Goal: Transaction & Acquisition: Purchase product/service

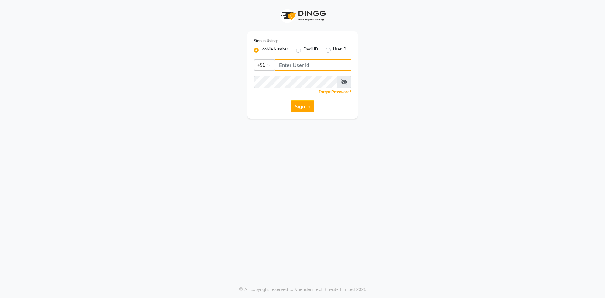
type input "9619697269"
click at [290, 104] on div "Sign In" at bounding box center [303, 106] width 98 height 12
click at [297, 107] on button "Sign In" at bounding box center [303, 106] width 24 height 12
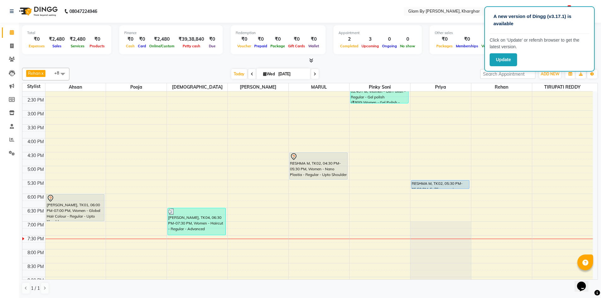
scroll to position [177, 0]
click at [399, 53] on div "Appointment 2 Completed 3 Upcoming 0 Ongoing 0 No show" at bounding box center [377, 39] width 88 height 29
click at [7, 34] on span at bounding box center [11, 32] width 11 height 7
click at [431, 72] on div "Today Wed 03-09-2025" at bounding box center [275, 73] width 404 height 9
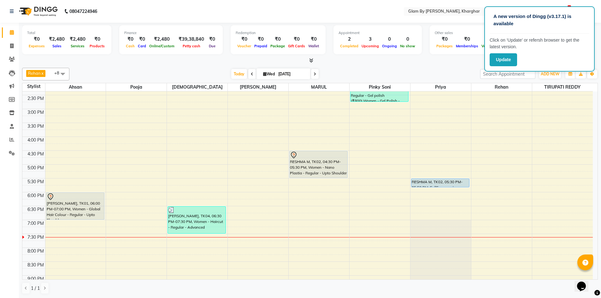
click at [438, 72] on div "Today Wed 03-09-2025" at bounding box center [275, 73] width 404 height 9
drag, startPoint x: 438, startPoint y: 72, endPoint x: 449, endPoint y: 68, distance: 11.7
click at [445, 70] on div "Today Wed 03-09-2025" at bounding box center [275, 73] width 404 height 9
click at [457, 69] on div "Rehan x Pooja x priya x Avi deol x pinky soni x Tejesvini x Ahsan x TIRUPATI RE…" at bounding box center [309, 74] width 575 height 13
click at [592, 275] on div "Opens Chat This icon Opens the chat window." at bounding box center [584, 275] width 15 height 0
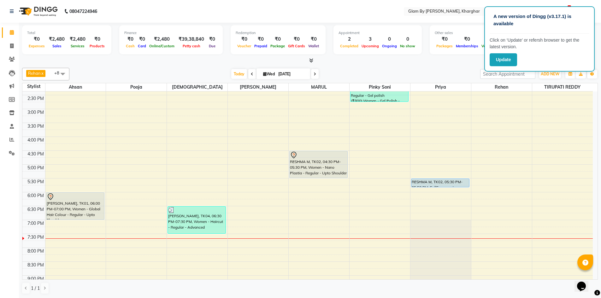
click at [592, 275] on div "Opens Chat This icon Opens the chat window." at bounding box center [584, 275] width 15 height 0
click at [499, 62] on button "Update" at bounding box center [502, 59] width 27 height 13
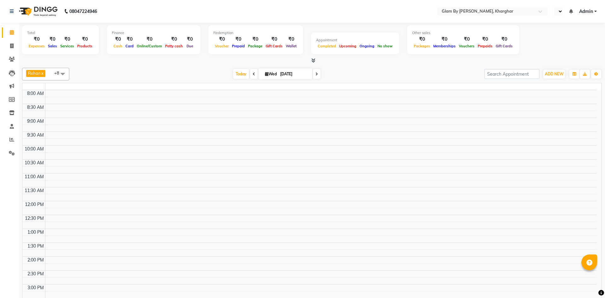
select select "en"
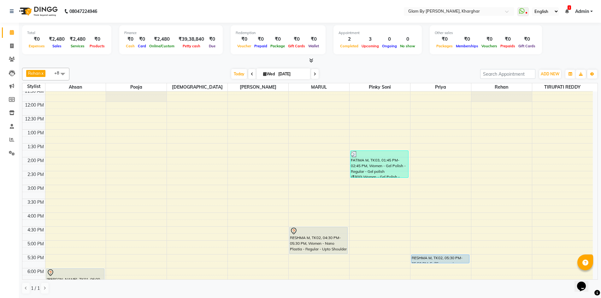
scroll to position [196, 0]
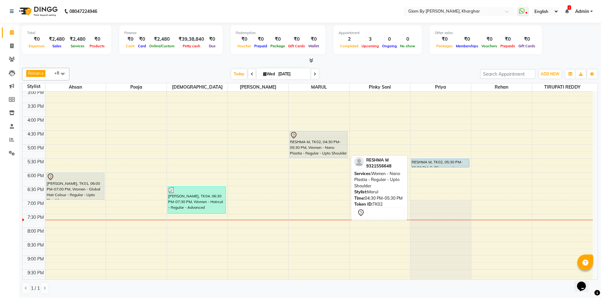
click at [311, 148] on div "RESHMA M, TK02, 04:30 PM-05:30 PM, Women - Nano Plastia - Regular - Upto Should…" at bounding box center [318, 144] width 58 height 27
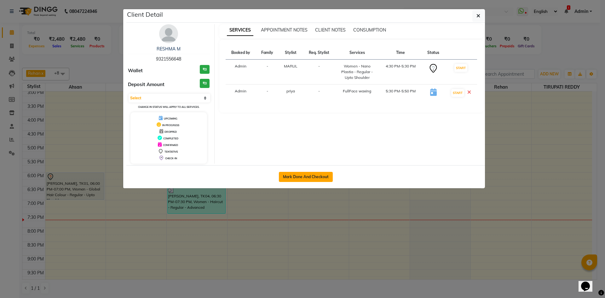
click at [311, 179] on button "Mark Done And Checkout" at bounding box center [306, 177] width 54 height 10
select select "3992"
select select "service"
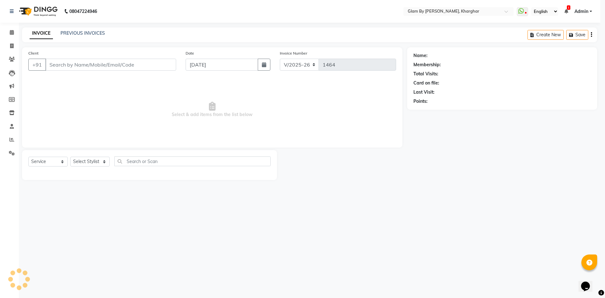
select select "3"
type input "9321556648"
select select "77395"
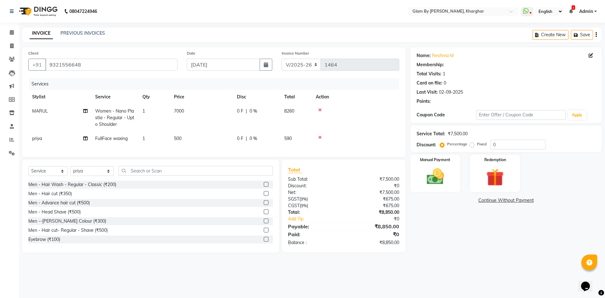
select select "1: Object"
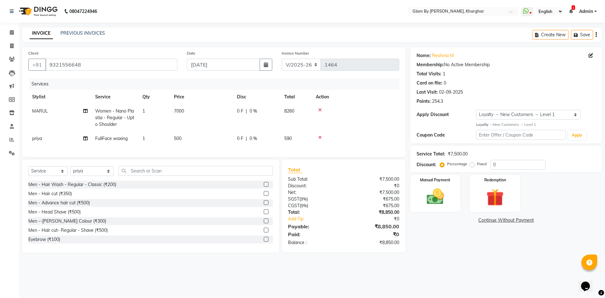
click at [189, 110] on td "7000" at bounding box center [201, 117] width 63 height 27
select select "88943"
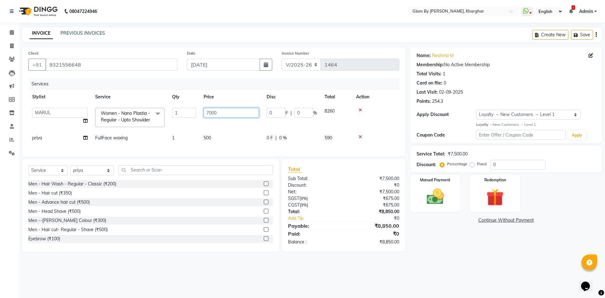
click at [247, 115] on input "7000" at bounding box center [231, 113] width 55 height 10
type input "7"
type input "9"
type input "5932.20"
click at [259, 130] on tr "[PERSON_NAME] Avi [PERSON_NAME] [PERSON_NAME] (maneger) MARUL [PERSON_NAME] [PE…" at bounding box center [213, 117] width 371 height 27
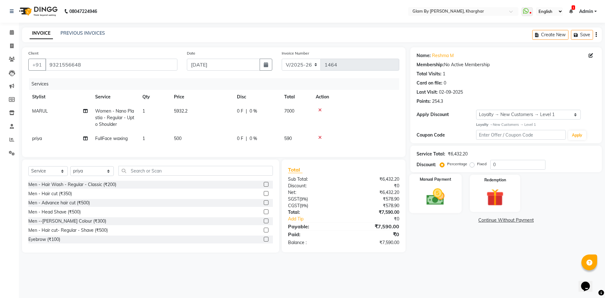
click at [430, 192] on img at bounding box center [435, 196] width 29 height 21
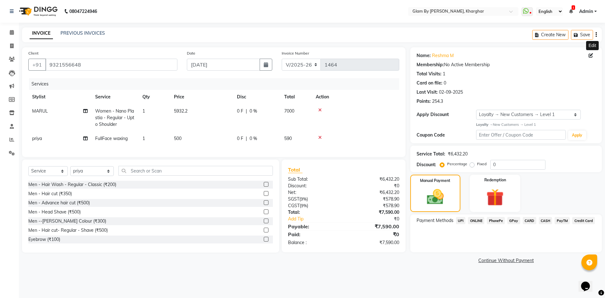
click at [590, 55] on icon at bounding box center [591, 55] width 4 height 4
select select "[DEMOGRAPHIC_DATA]"
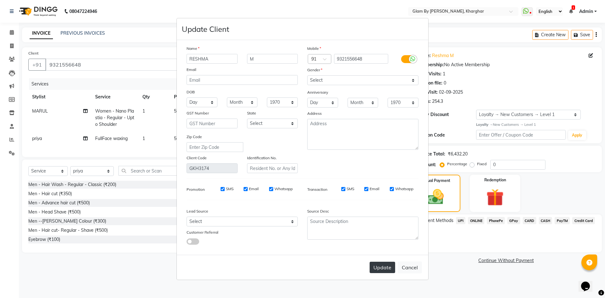
click at [378, 270] on button "Update" at bounding box center [383, 267] width 26 height 11
select select
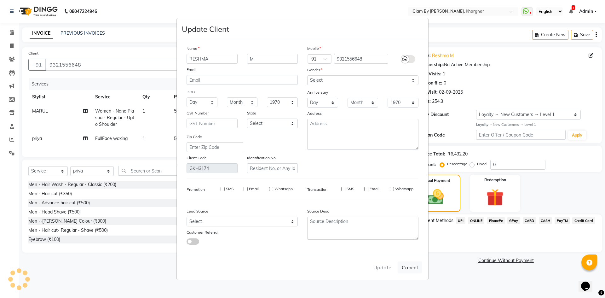
select select
checkbox input "false"
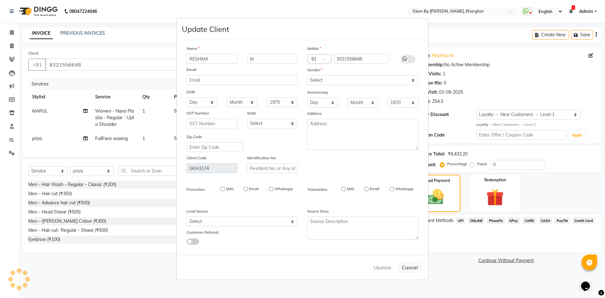
checkbox input "false"
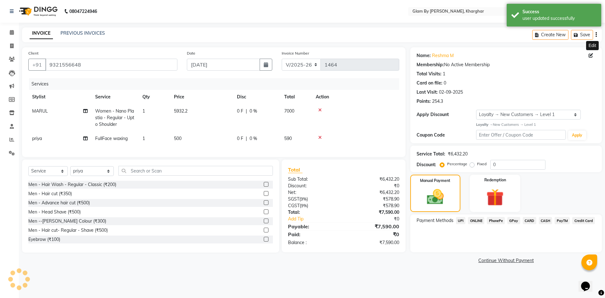
select select "1: Object"
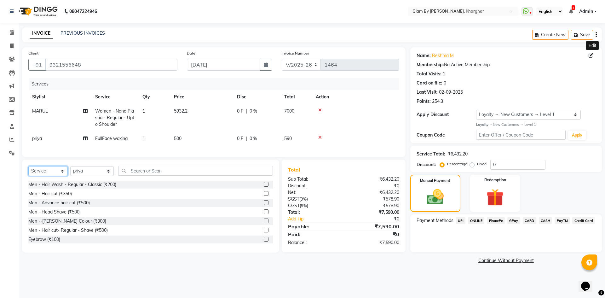
click at [54, 176] on select "Select Service Product Membership Package Voucher Prepaid Gift Card" at bounding box center [47, 171] width 39 height 10
select select "product"
click at [28, 171] on select "Select Service Product Membership Package Voucher Prepaid Gift Card" at bounding box center [47, 171] width 39 height 10
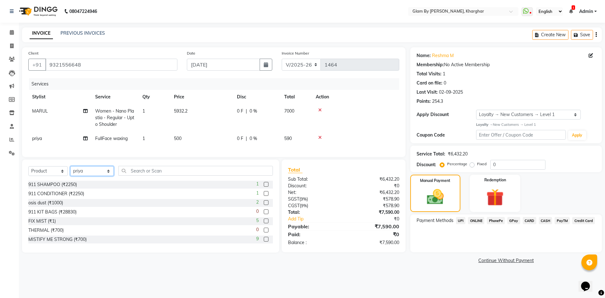
click at [88, 176] on select "Select Stylist [PERSON_NAME] Avi [PERSON_NAME] [PERSON_NAME] (maneger) MARUL [P…" at bounding box center [92, 171] width 44 height 10
select select "58001"
click at [70, 171] on select "Select Stylist [PERSON_NAME] Avi [PERSON_NAME] [PERSON_NAME] (maneger) MARUL [P…" at bounding box center [92, 171] width 44 height 10
click at [131, 172] on input "text" at bounding box center [196, 171] width 154 height 10
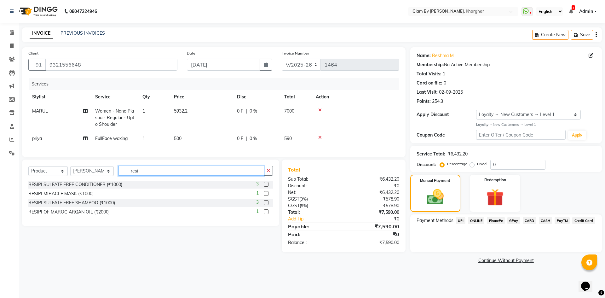
type input "resi"
click at [265, 187] on label at bounding box center [266, 184] width 5 height 5
click at [265, 187] on input "checkbox" at bounding box center [266, 185] width 4 height 4
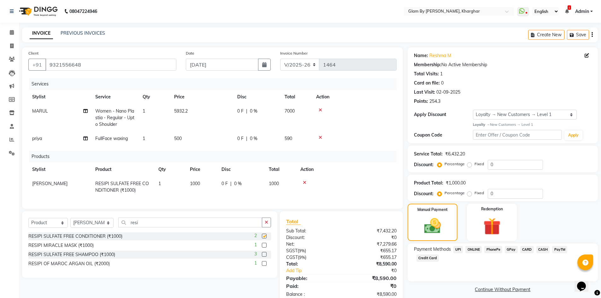
checkbox input "false"
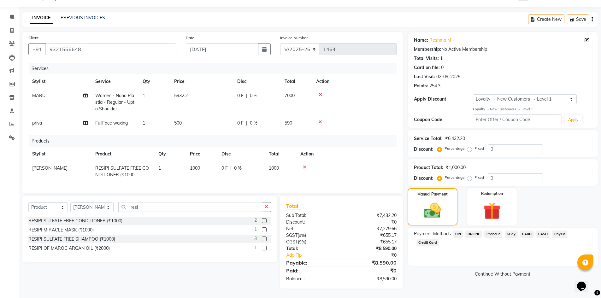
click at [262, 239] on label at bounding box center [264, 238] width 5 height 5
click at [262, 239] on input "checkbox" at bounding box center [264, 239] width 4 height 4
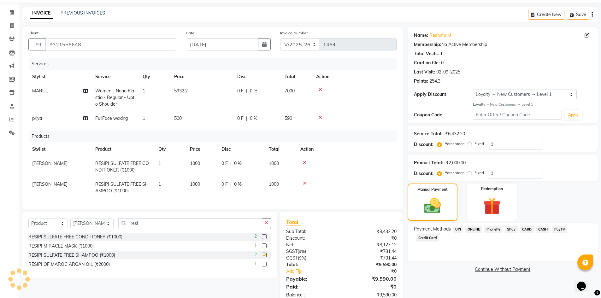
checkbox input "false"
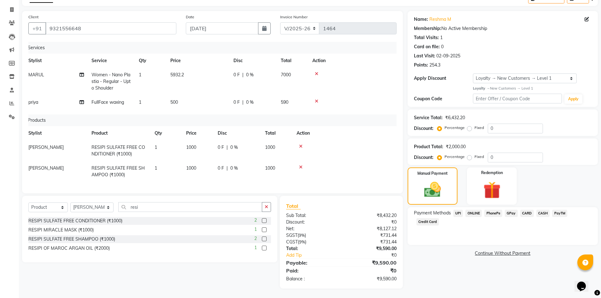
scroll to position [0, 5]
click at [543, 210] on span "CASH" at bounding box center [543, 213] width 14 height 7
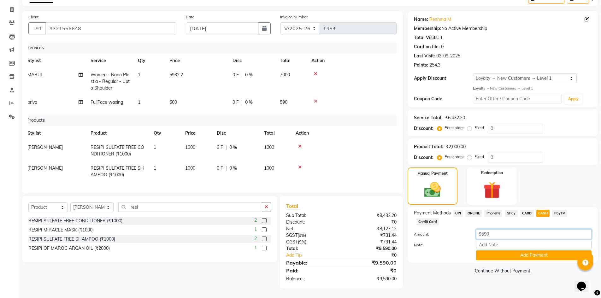
click at [496, 229] on input "9590" at bounding box center [533, 234] width 115 height 10
type input "9"
type input "9500"
click at [495, 250] on button "Add Payment" at bounding box center [533, 255] width 115 height 10
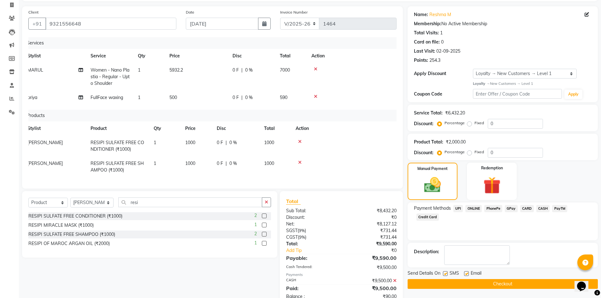
click at [457, 208] on span "UPI" at bounding box center [458, 208] width 10 height 7
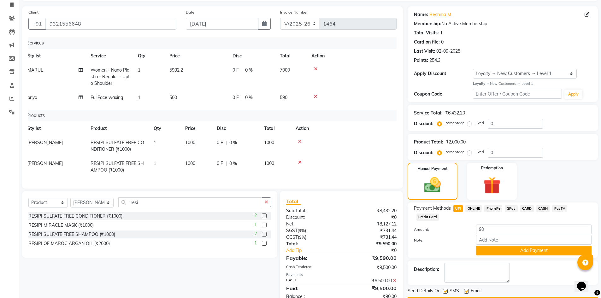
scroll to position [95, 0]
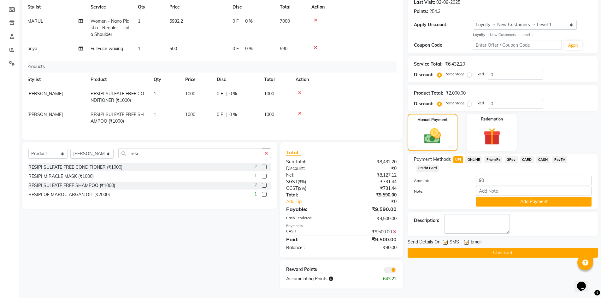
click at [450, 248] on button "Checkout" at bounding box center [502, 253] width 190 height 10
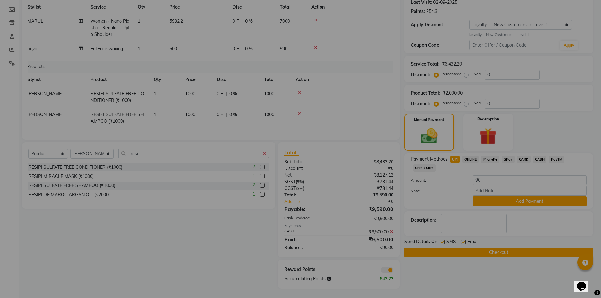
checkbox input "false"
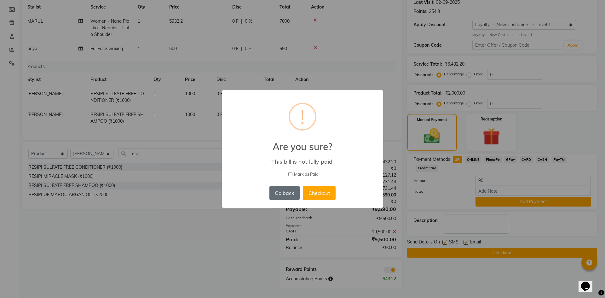
click at [280, 193] on button "Go back" at bounding box center [285, 193] width 30 height 14
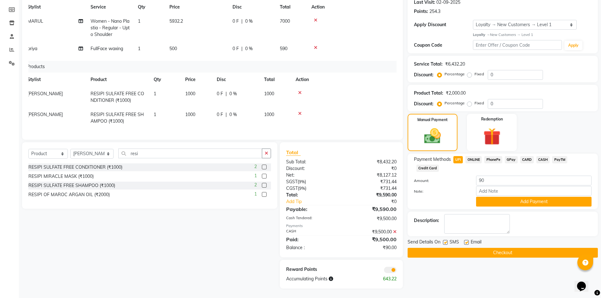
click at [394, 231] on icon at bounding box center [394, 232] width 3 height 4
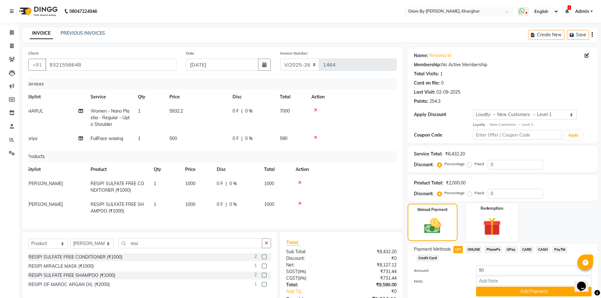
scroll to position [41, 0]
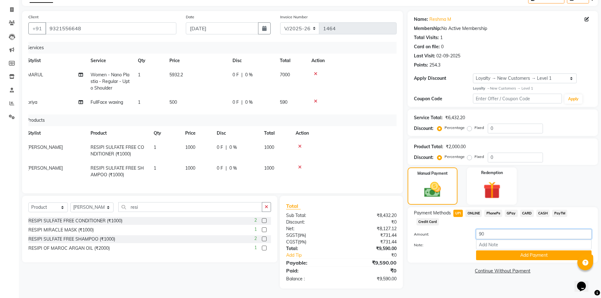
click at [503, 229] on input "90" at bounding box center [533, 234] width 115 height 10
type input "9"
click at [541, 210] on span "CASH" at bounding box center [543, 213] width 14 height 7
click at [501, 229] on input "9590" at bounding box center [533, 234] width 115 height 10
type input "9500"
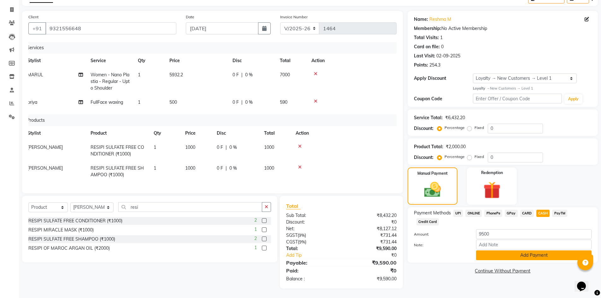
click at [496, 250] on button "Add Payment" at bounding box center [533, 255] width 115 height 10
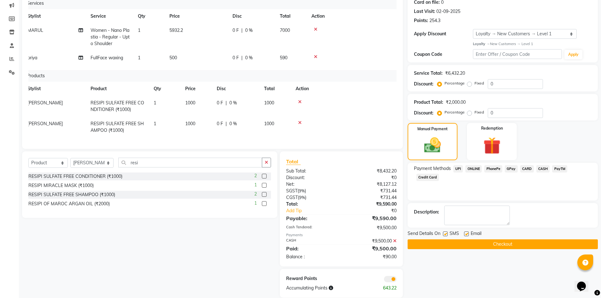
scroll to position [95, 0]
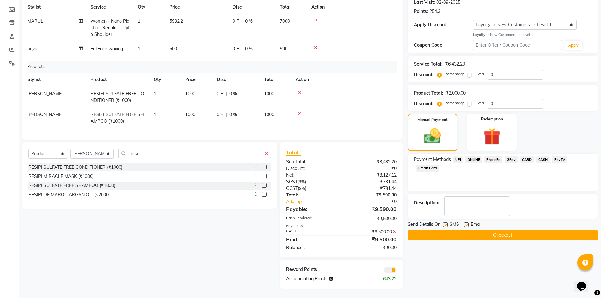
click at [456, 156] on span "UPI" at bounding box center [458, 159] width 10 height 7
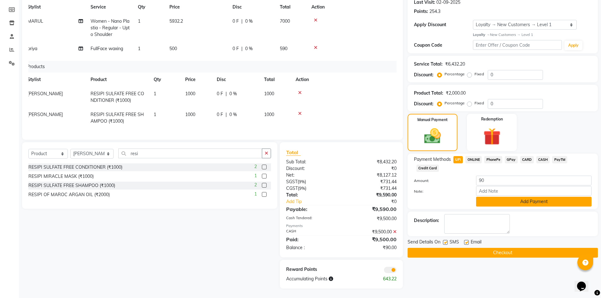
click at [511, 197] on button "Add Payment" at bounding box center [533, 202] width 115 height 10
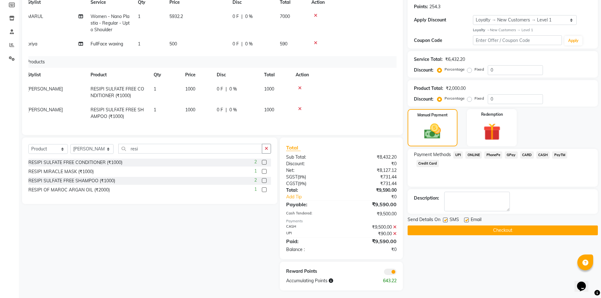
click at [441, 230] on button "Checkout" at bounding box center [502, 230] width 190 height 10
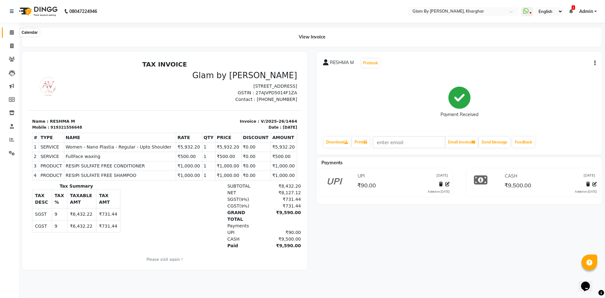
click at [10, 32] on icon at bounding box center [12, 32] width 4 height 5
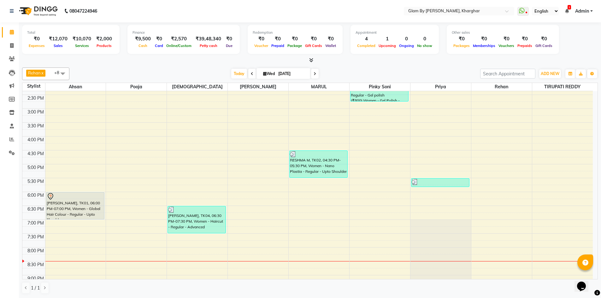
scroll to position [228, 0]
